Goal: Task Accomplishment & Management: Manage account settings

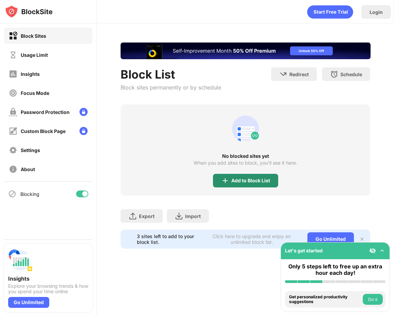
click at [251, 182] on div "Add to Block List" at bounding box center [250, 180] width 39 height 5
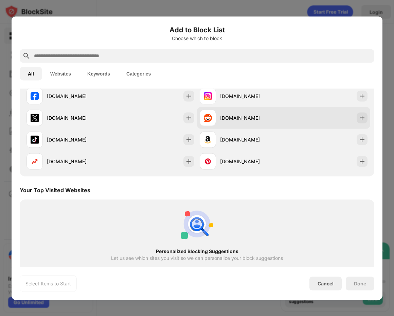
scroll to position [142, 0]
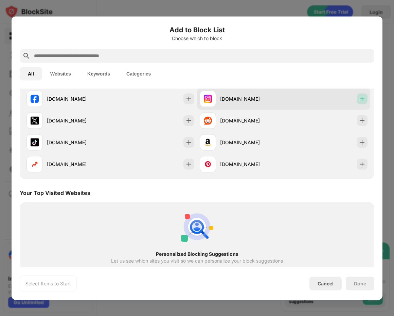
click at [357, 100] on div at bounding box center [362, 98] width 11 height 11
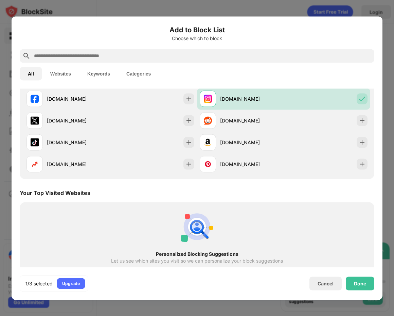
click at [271, 7] on div at bounding box center [197, 158] width 394 height 316
